Goal: Check status: Check status

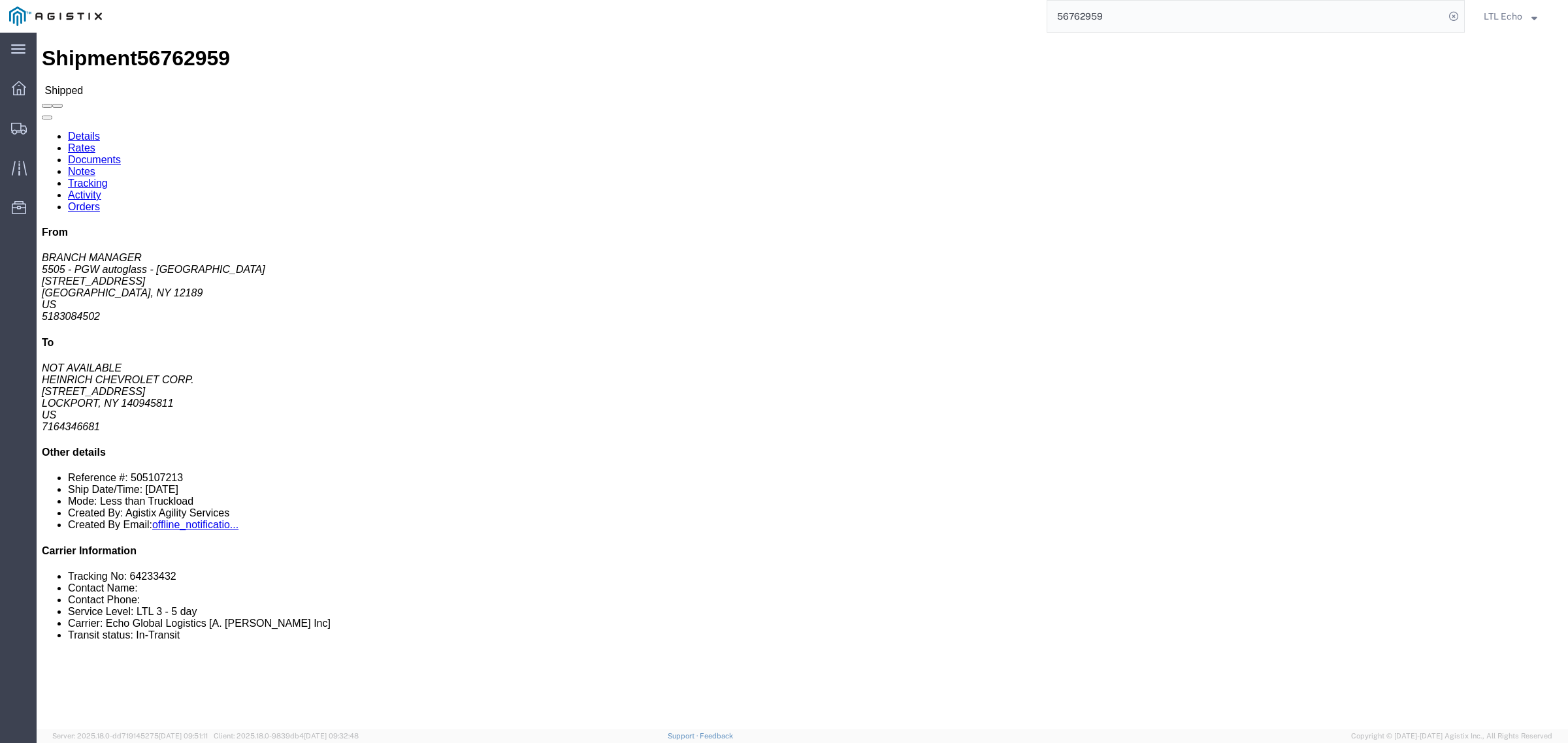
click li "Tracking No: 64233432"
copy li "64233432"
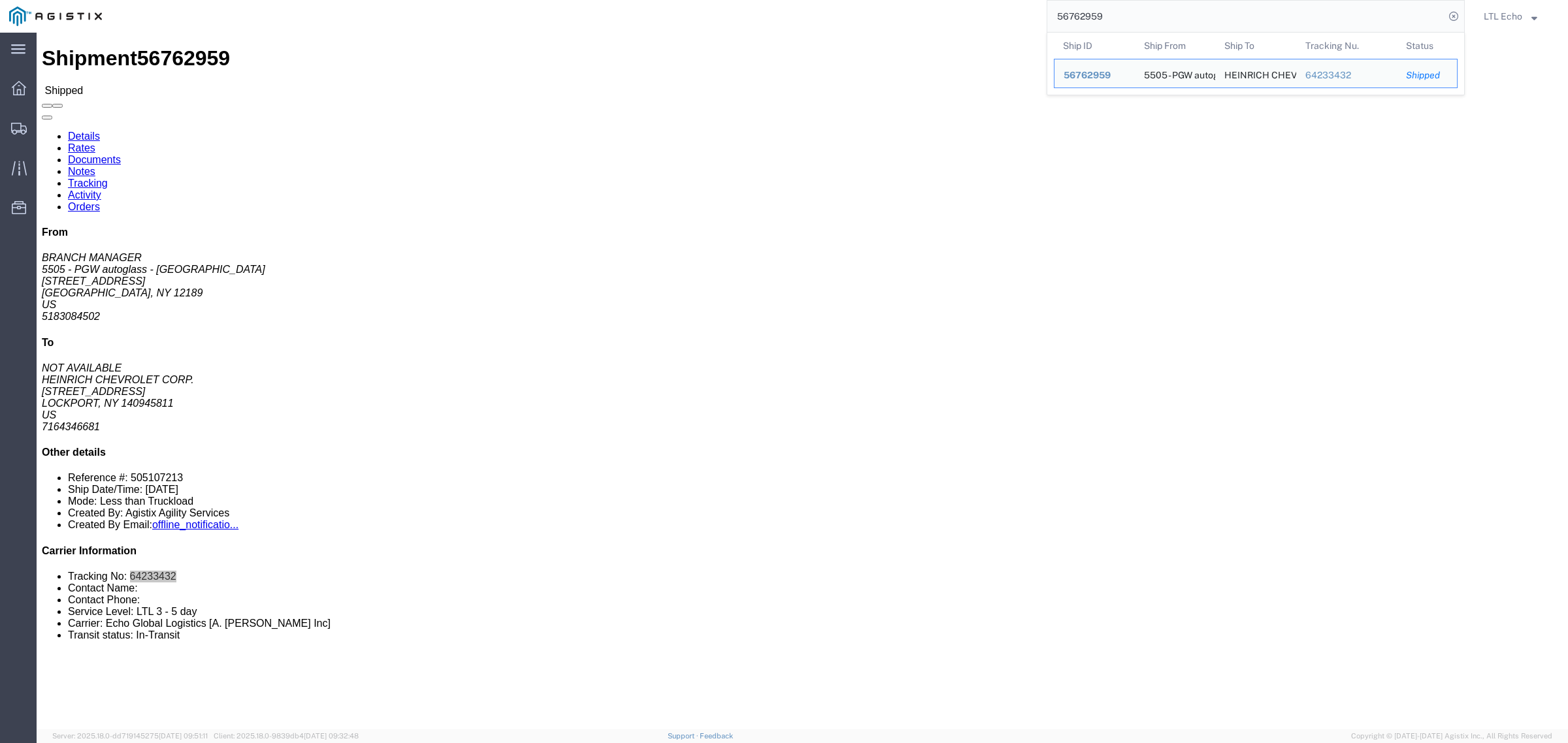
drag, startPoint x: 1112, startPoint y: 13, endPoint x: 896, endPoint y: 1, distance: 216.3
click at [896, 1] on div "56762959 Ship ID Ship From Ship To Tracking Nu. Status Ship ID 56762959 Ship Fr…" at bounding box center [788, 16] width 1353 height 33
paste input "78253"
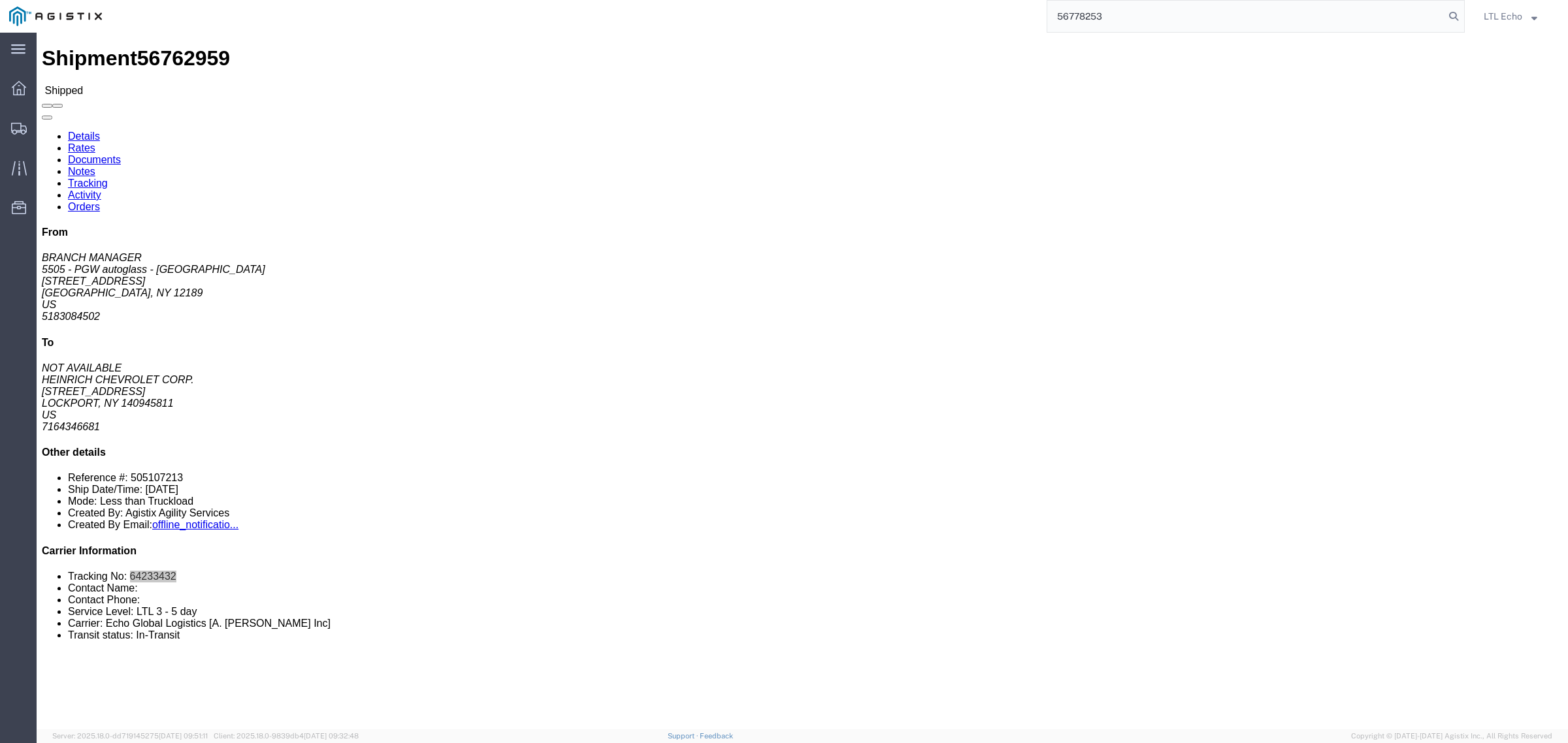
type input "56778253"
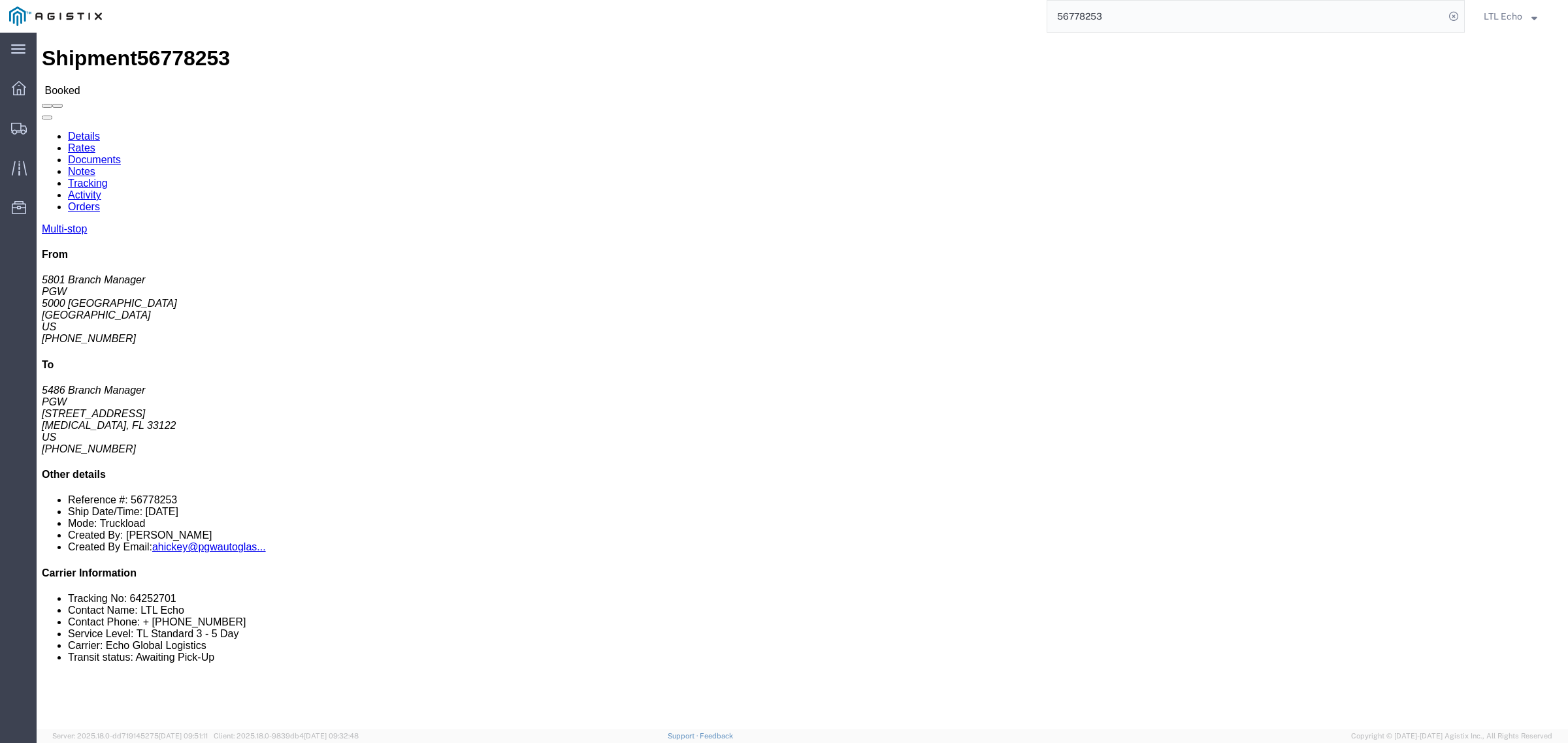
click link "Notes"
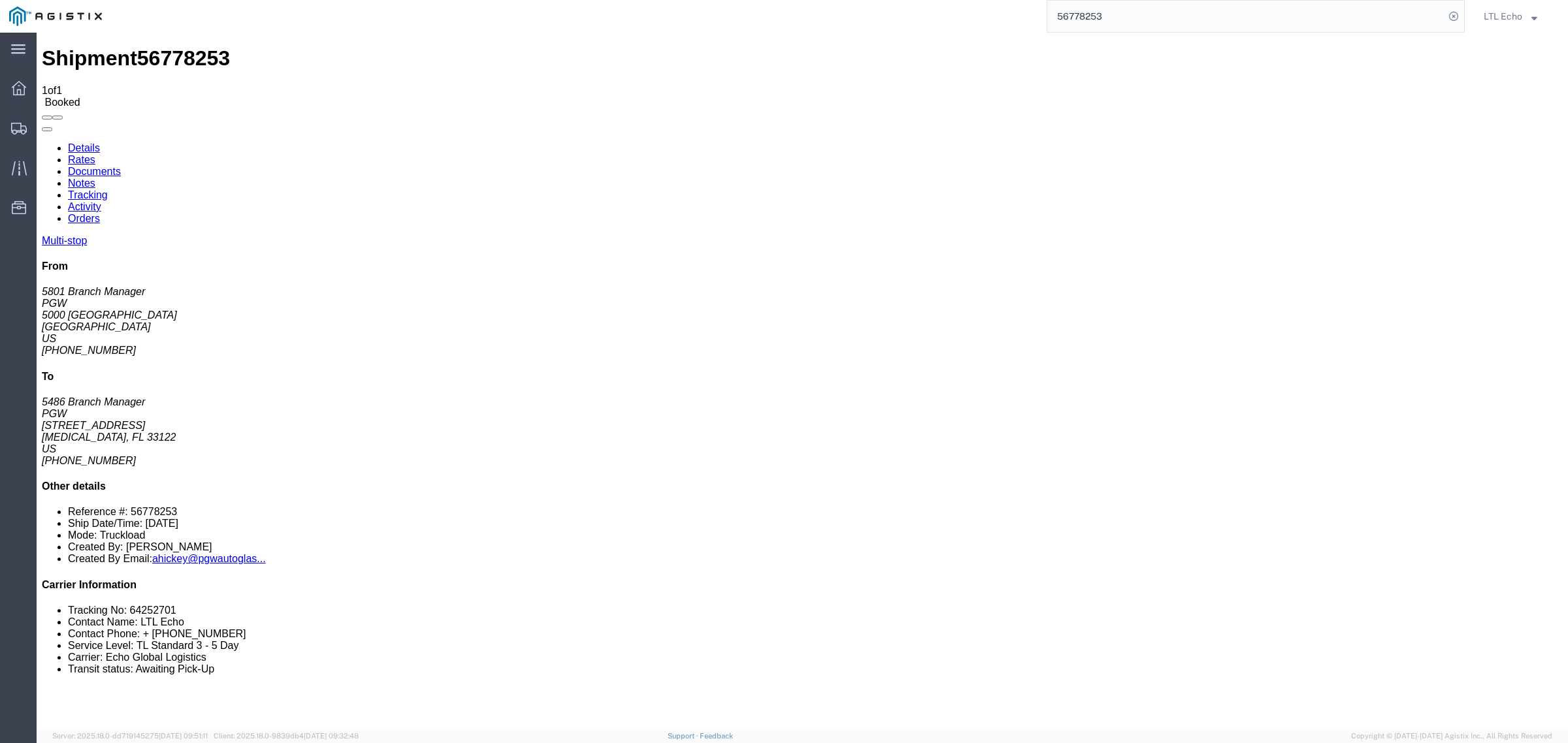
click at [90, 142] on link "Details" at bounding box center [84, 148] width 32 height 11
